Goal: Task Accomplishment & Management: Manage account settings

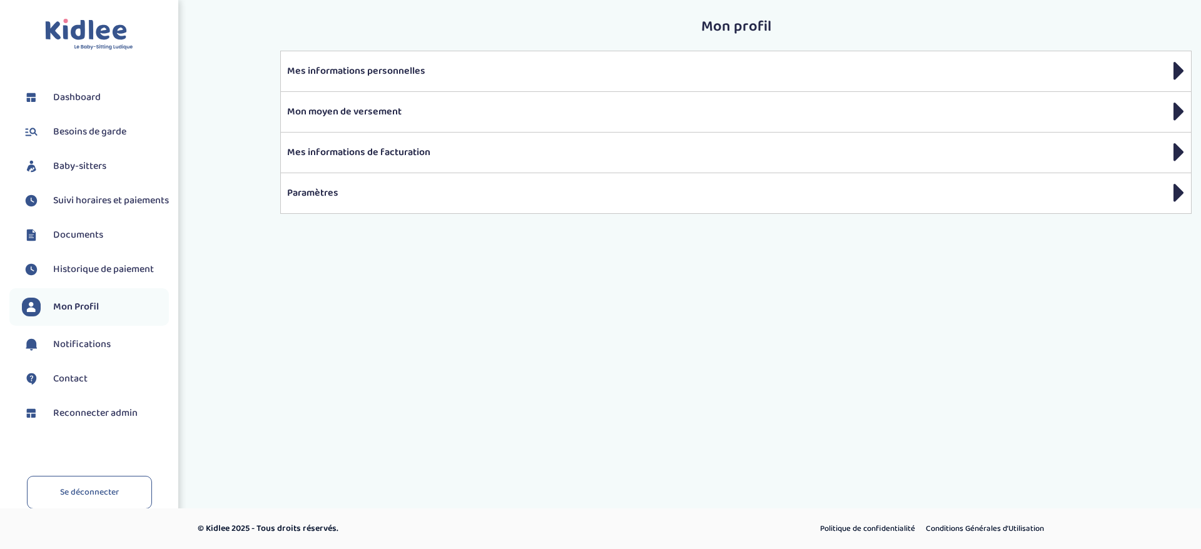
click at [86, 208] on span "Suivi horaires et paiements" at bounding box center [111, 200] width 116 height 15
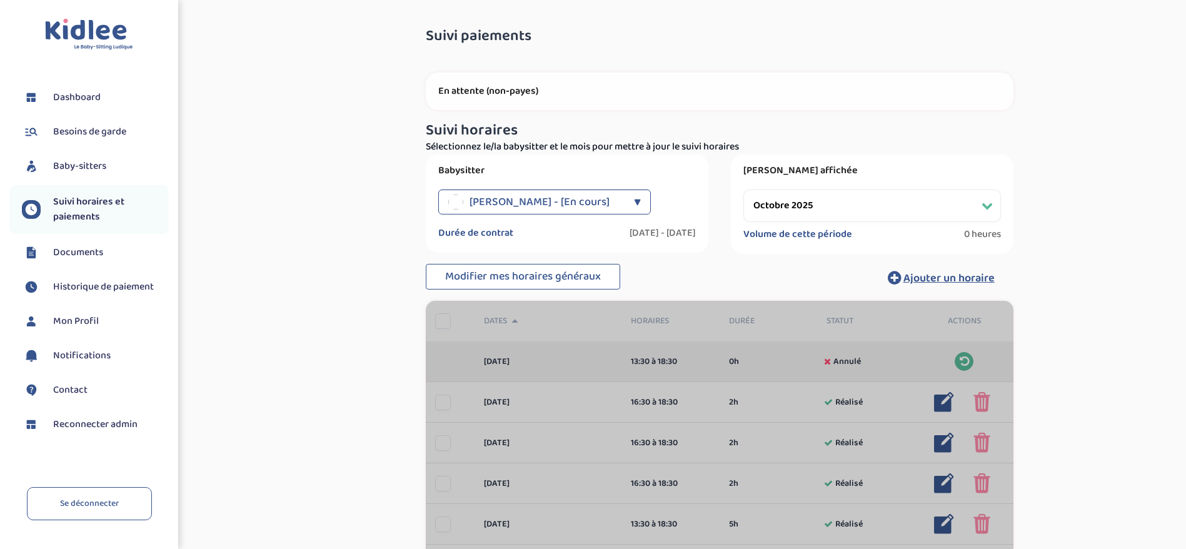
select select "octobre 2025"
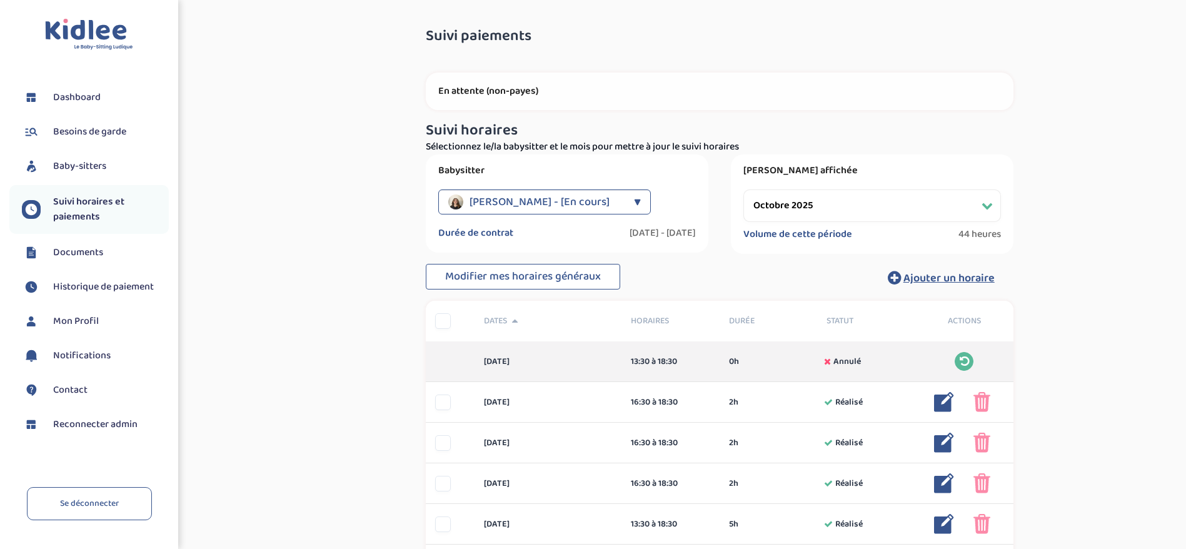
click at [75, 171] on span "Baby-sitters" at bounding box center [79, 166] width 53 height 15
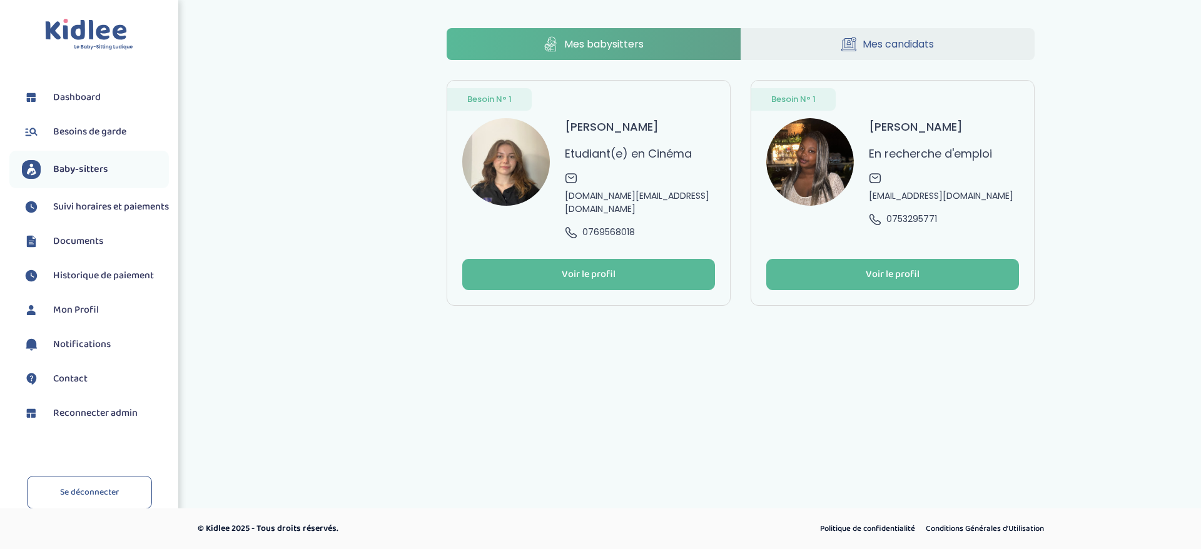
click at [894, 152] on p "En recherche d'emploi" at bounding box center [930, 153] width 123 height 17
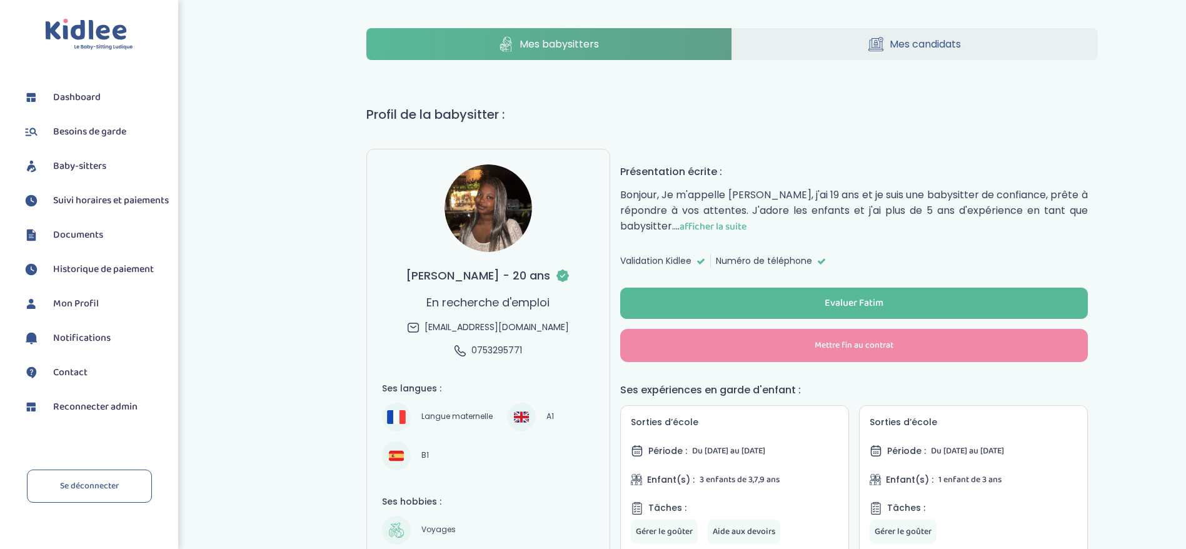
select select "J’ai rencontré un problème avec ce Babysitter"
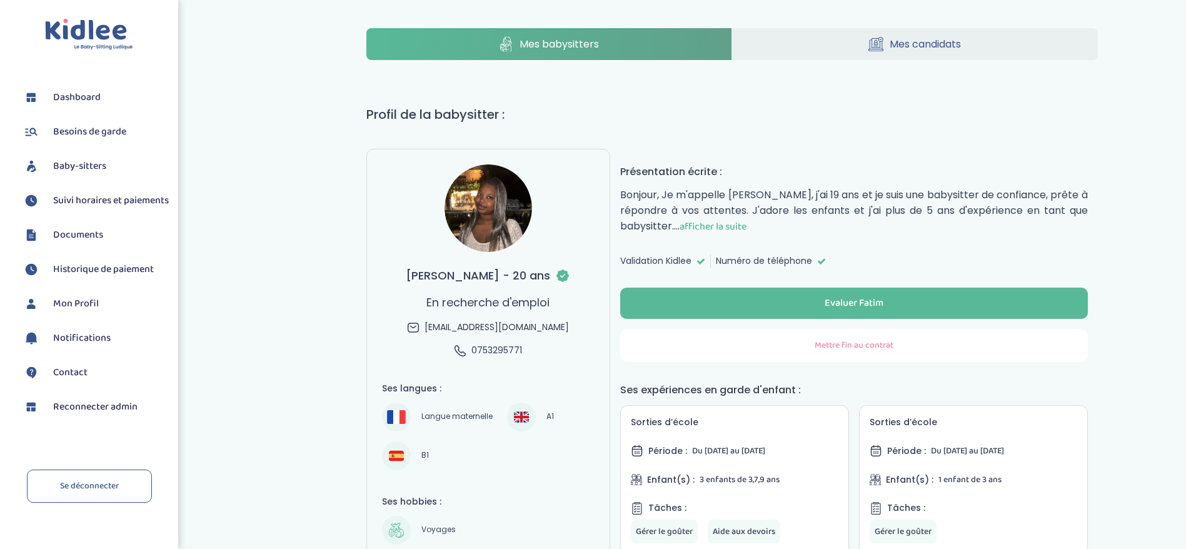
click at [853, 350] on span "Mettre fin au contrat" at bounding box center [854, 345] width 79 height 13
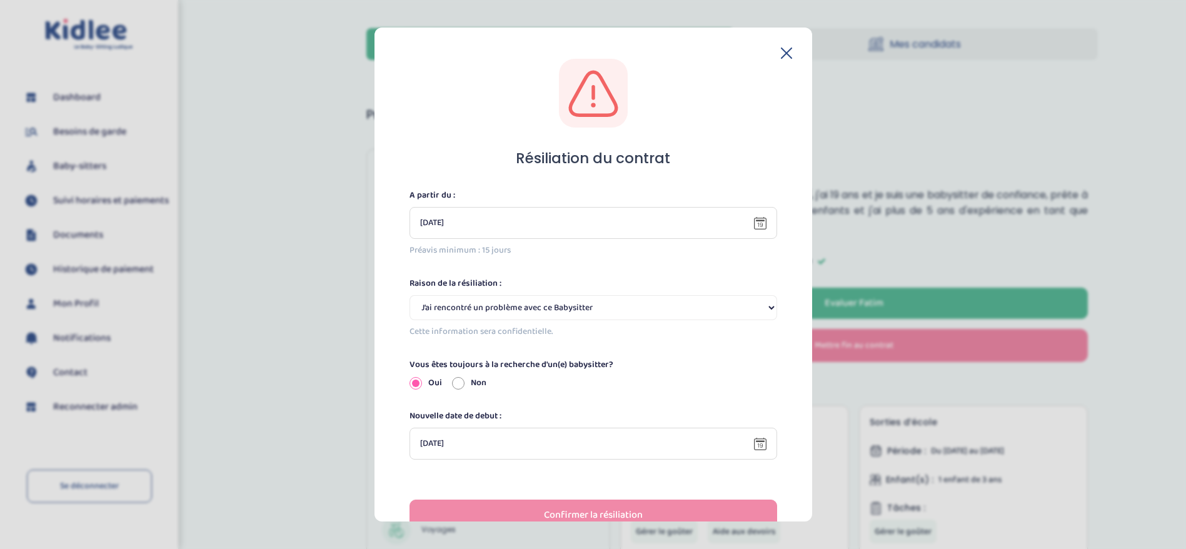
click at [477, 380] on label "Non" at bounding box center [479, 383] width 16 height 13
click at [465, 380] on input "Non" at bounding box center [458, 383] width 13 height 13
radio input "true"
radio input "false"
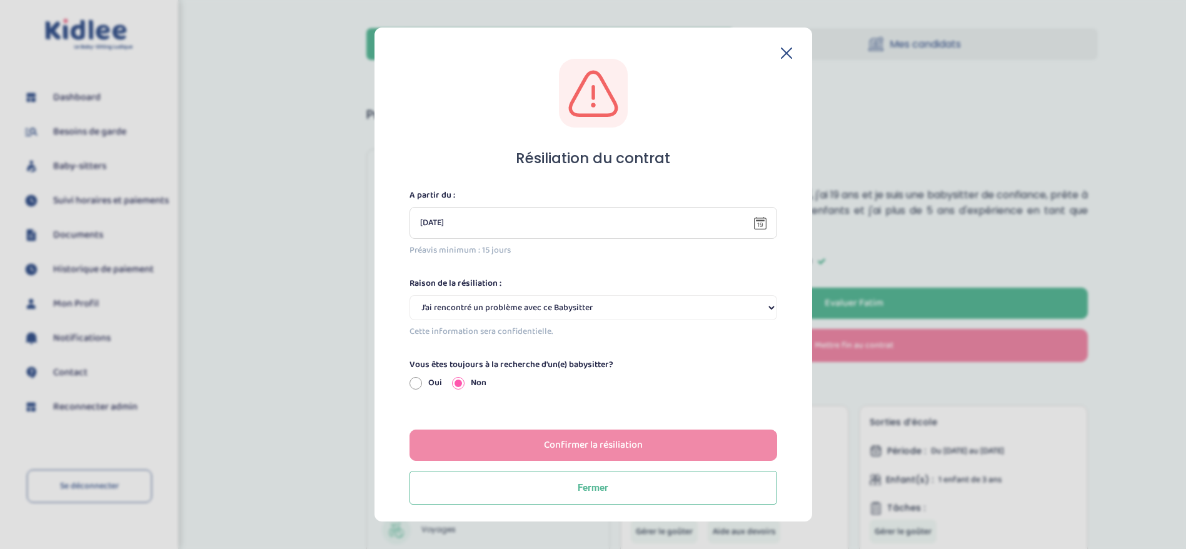
click at [537, 312] on select "Selectionne J’ai rencontré un problème avec ce Babysitter Ce Babysitter ne souh…" at bounding box center [594, 307] width 368 height 25
select select "Ce Babysitter ne souhaite plus garder mes enfants"
click at [410, 295] on select "Selectionne J’ai rencontré un problème avec ce Babysitter Ce Babysitter ne souh…" at bounding box center [594, 307] width 368 height 25
click at [534, 377] on div "Oui Non" at bounding box center [594, 383] width 368 height 13
click at [542, 310] on select "Selectionne J’ai rencontré un problème avec ce Babysitter Ce Babysitter ne souh…" at bounding box center [594, 307] width 368 height 25
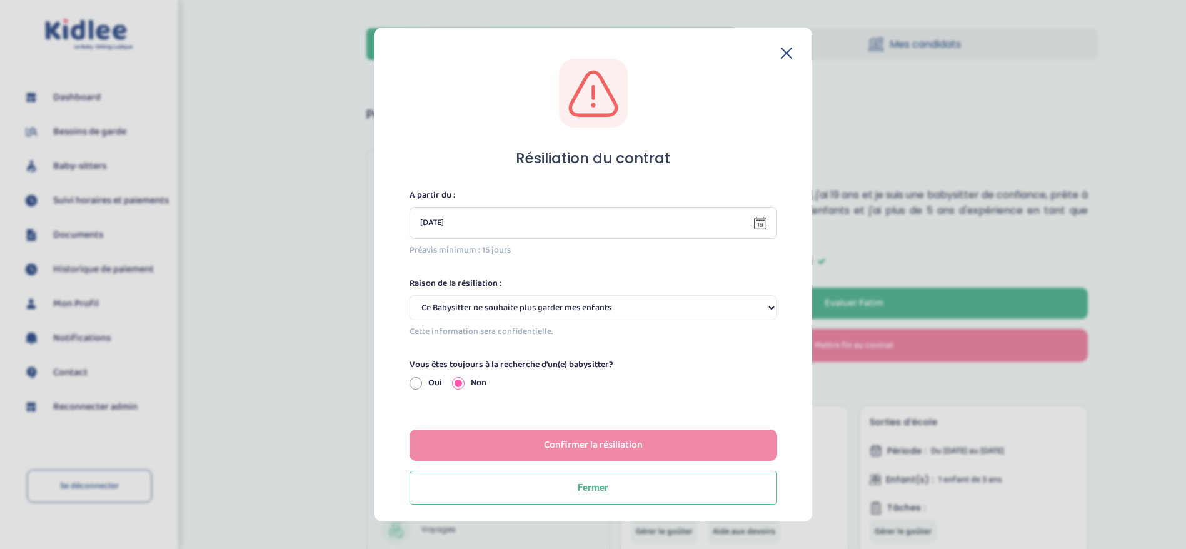
click at [410, 295] on select "Selectionne J’ai rencontré un problème avec ce Babysitter Ce Babysitter ne souh…" at bounding box center [594, 307] width 368 height 25
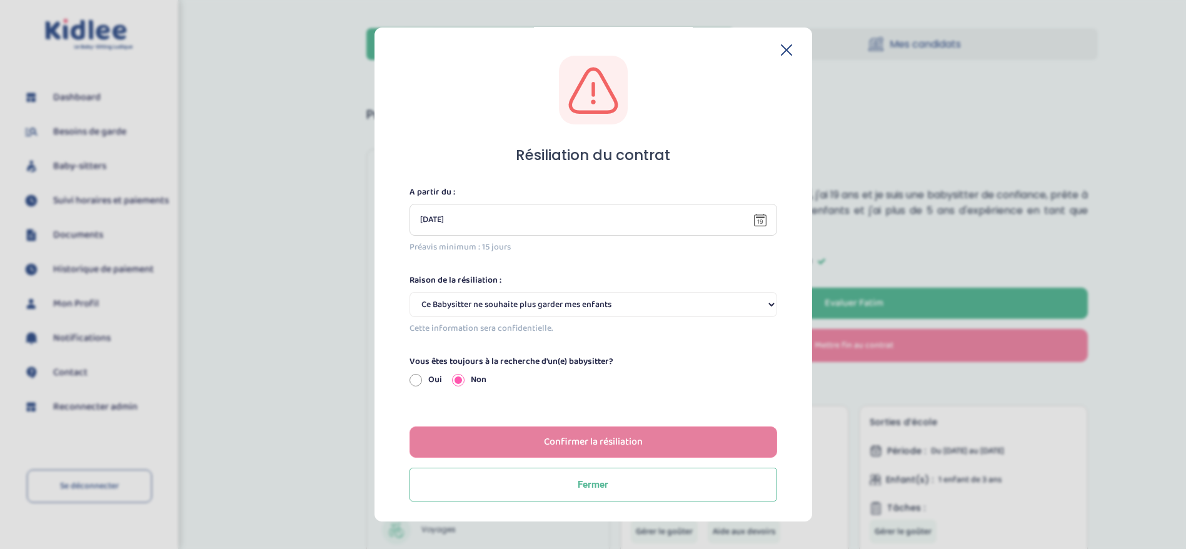
click at [617, 439] on div "Confirmer la résiliation" at bounding box center [593, 442] width 99 height 14
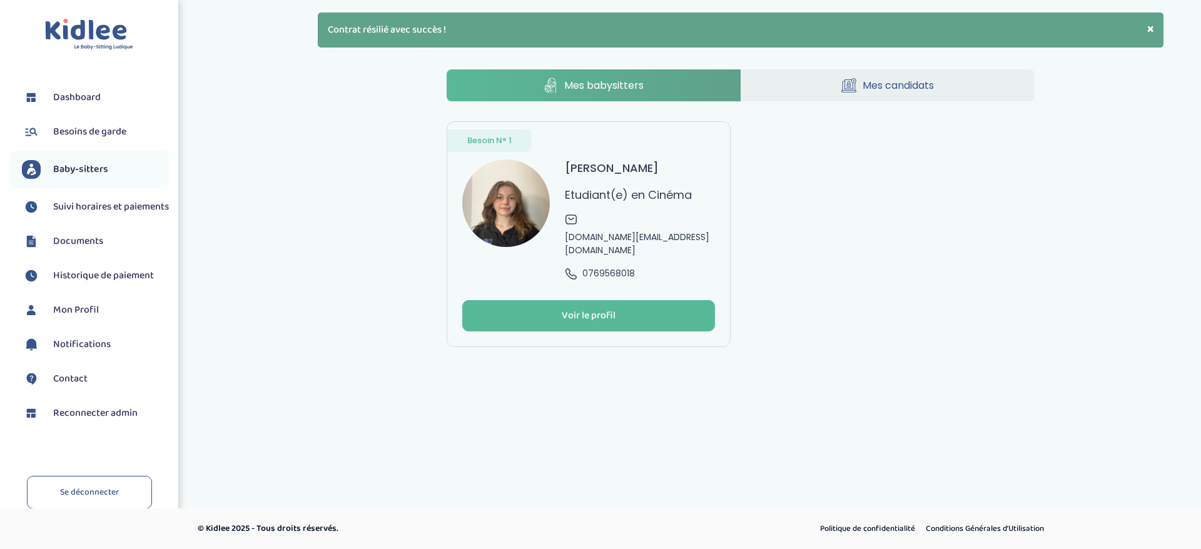
click at [84, 418] on span "Reconnecter admin" at bounding box center [95, 413] width 84 height 15
